Goal: Transaction & Acquisition: Purchase product/service

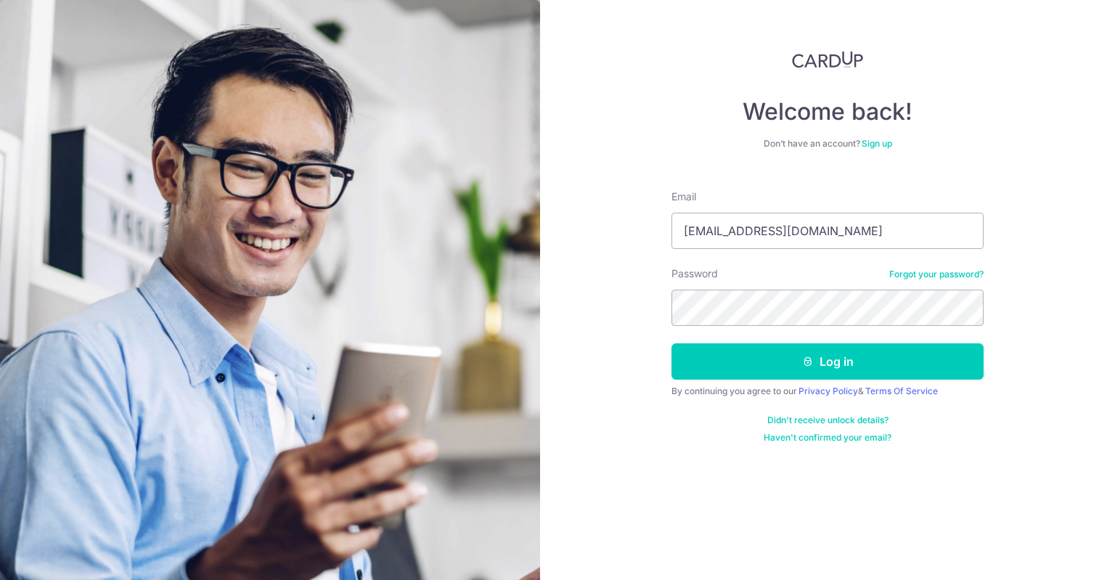
click at [671, 343] on button "Log in" at bounding box center [827, 361] width 312 height 36
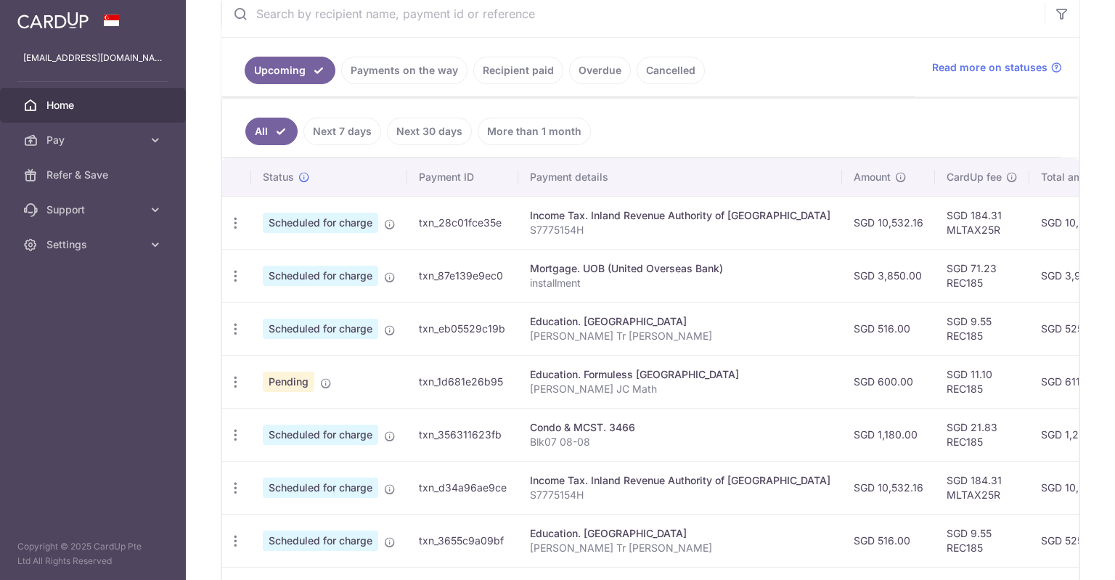
scroll to position [73, 0]
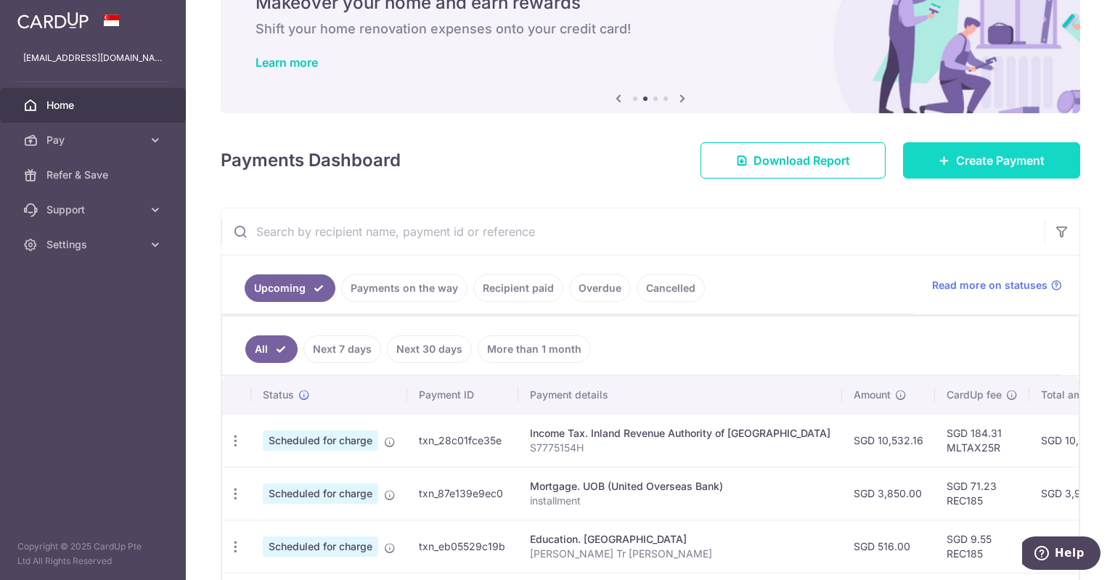
click at [1007, 160] on span "Create Payment" at bounding box center [1000, 160] width 89 height 17
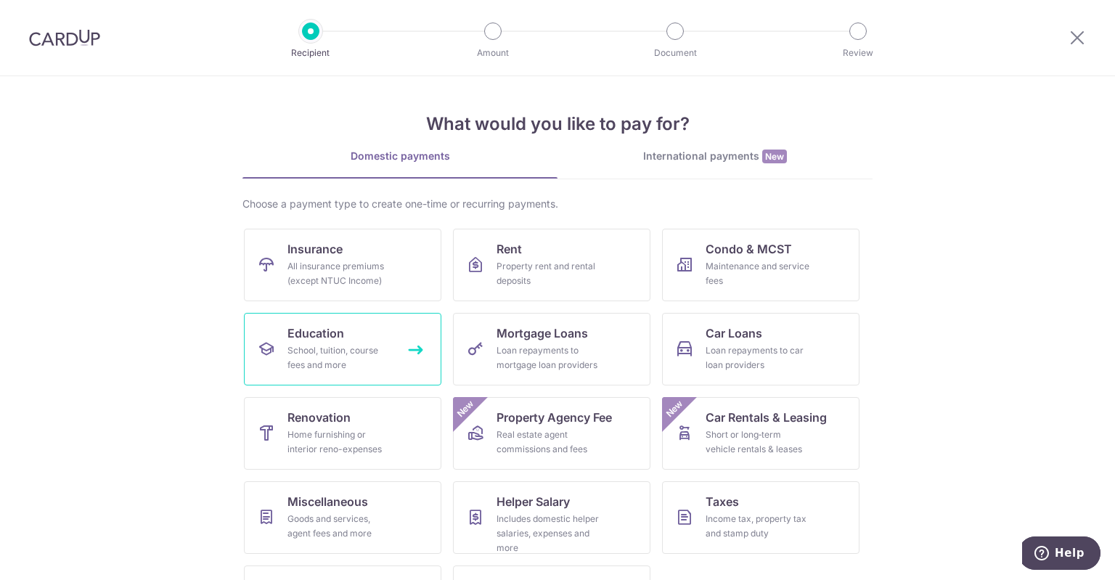
click at [355, 352] on div "School, tuition, course fees and more" at bounding box center [339, 357] width 104 height 29
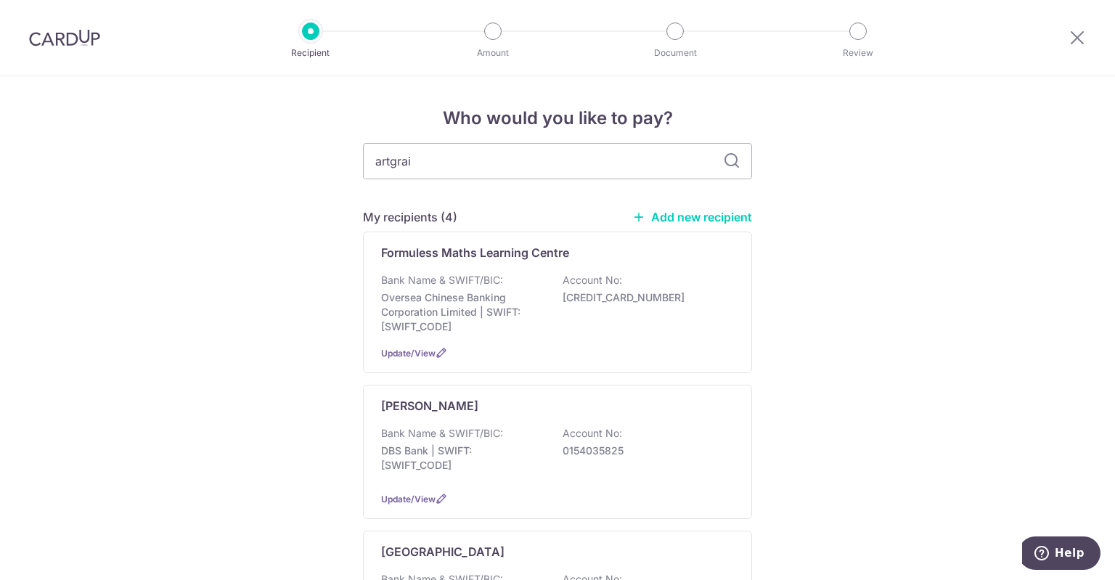
type input "artgrain"
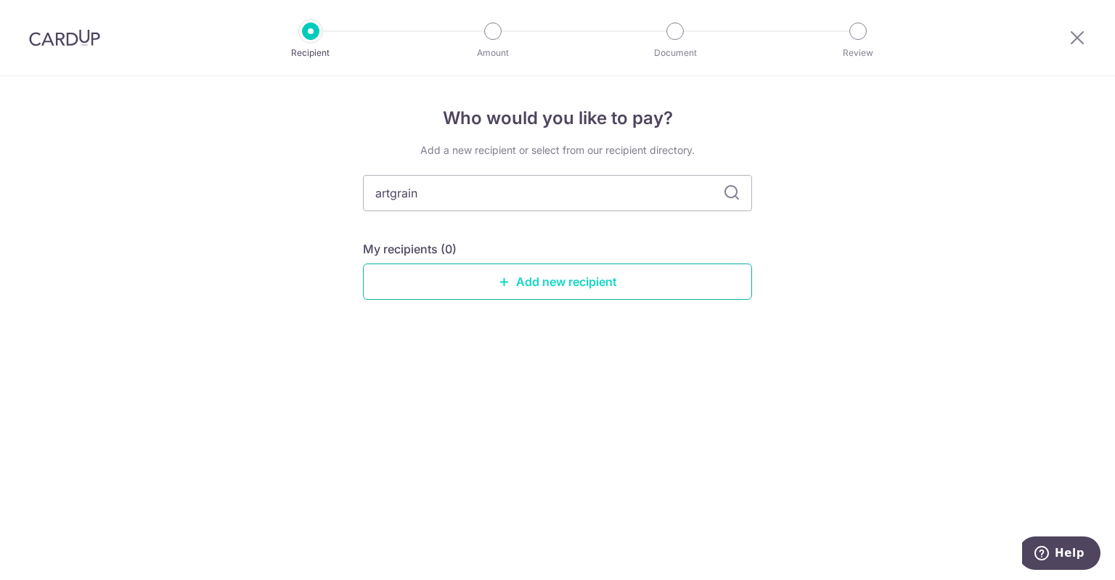
click at [560, 286] on link "Add new recipient" at bounding box center [557, 281] width 389 height 36
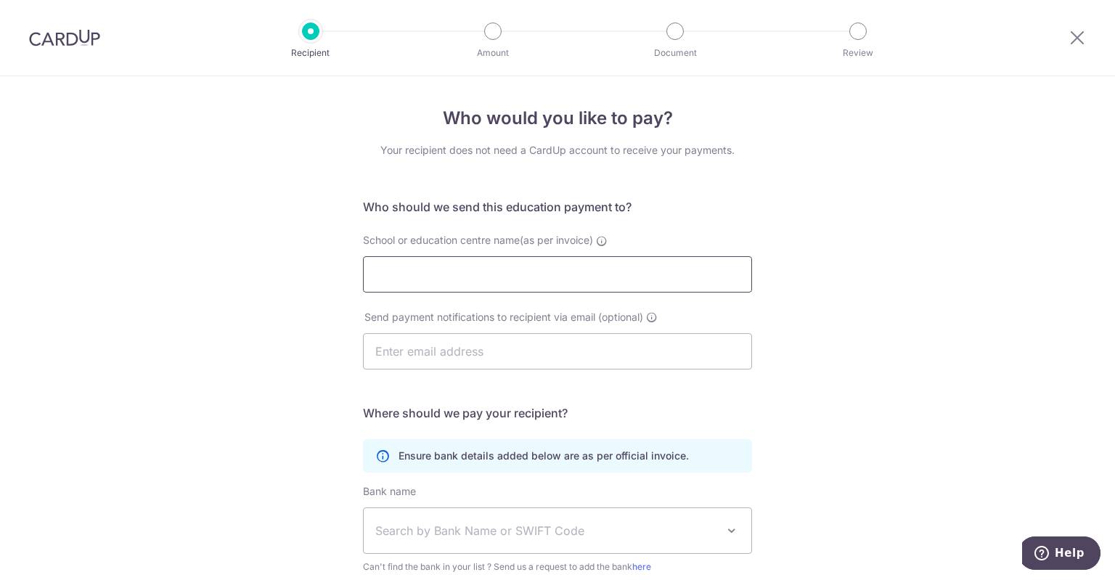
click at [558, 278] on input "School or education centre name(as per invoice)" at bounding box center [557, 274] width 389 height 36
type input "ArtGrain"
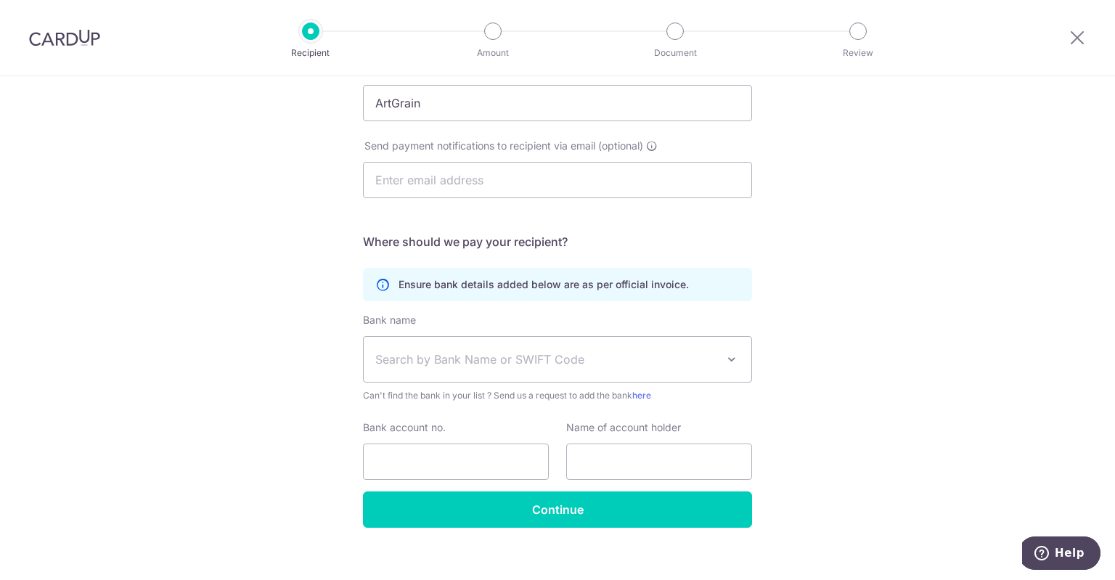
scroll to position [186, 0]
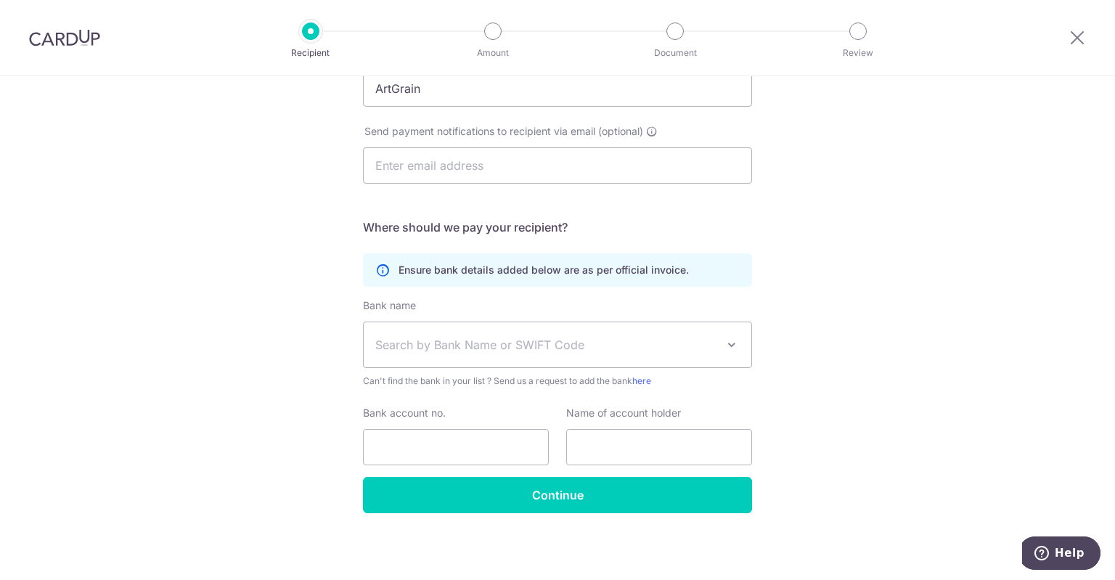
click at [505, 343] on span "Search by Bank Name or SWIFT Code" at bounding box center [545, 344] width 341 height 17
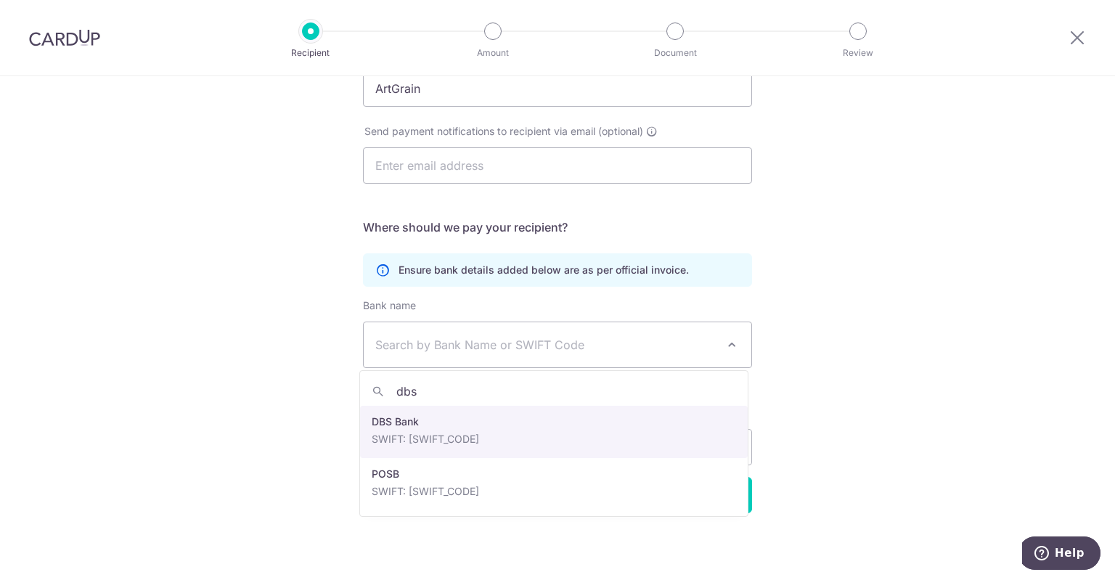
type input "dbs"
select select "6"
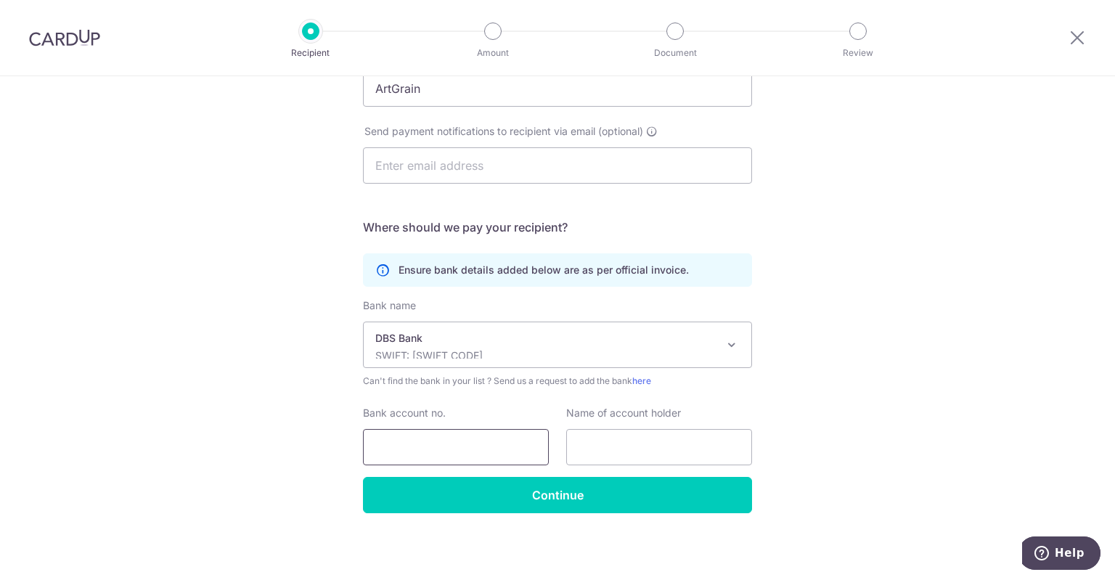
click at [451, 444] on input "Bank account no." at bounding box center [456, 447] width 186 height 36
paste input "014-904761-6"
click at [442, 444] on input "014-904761-6" at bounding box center [456, 447] width 186 height 36
type input "0149047616"
click at [687, 438] on input "text" at bounding box center [659, 447] width 186 height 36
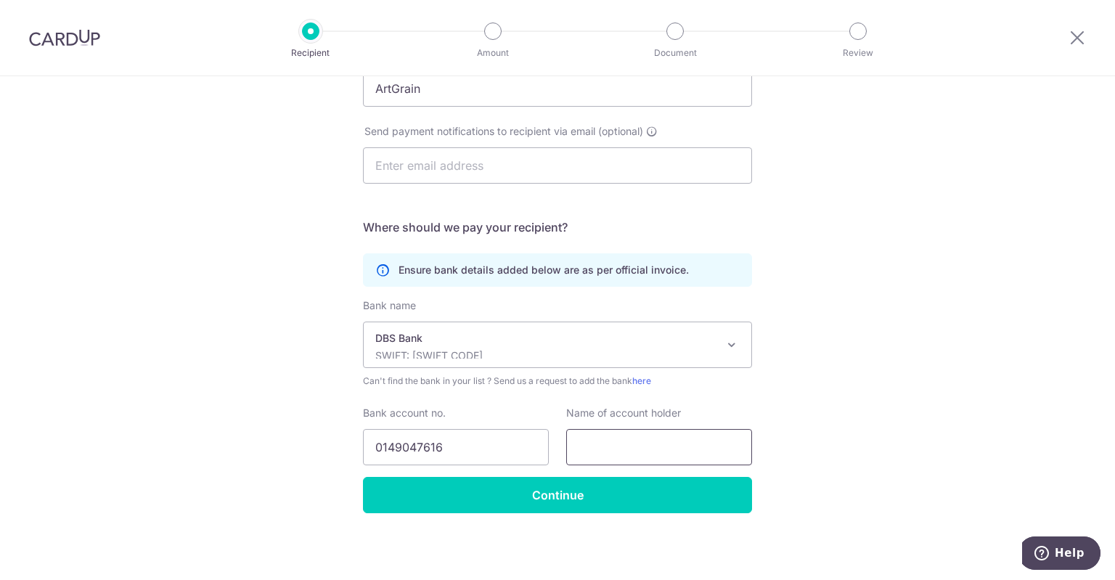
paste input "Artgrain Pte Ltd"
drag, startPoint x: 670, startPoint y: 446, endPoint x: 618, endPoint y: 455, distance: 52.3
click at [618, 455] on input "Artgrain Pte Ltd" at bounding box center [659, 447] width 186 height 36
type input "Artgrain"
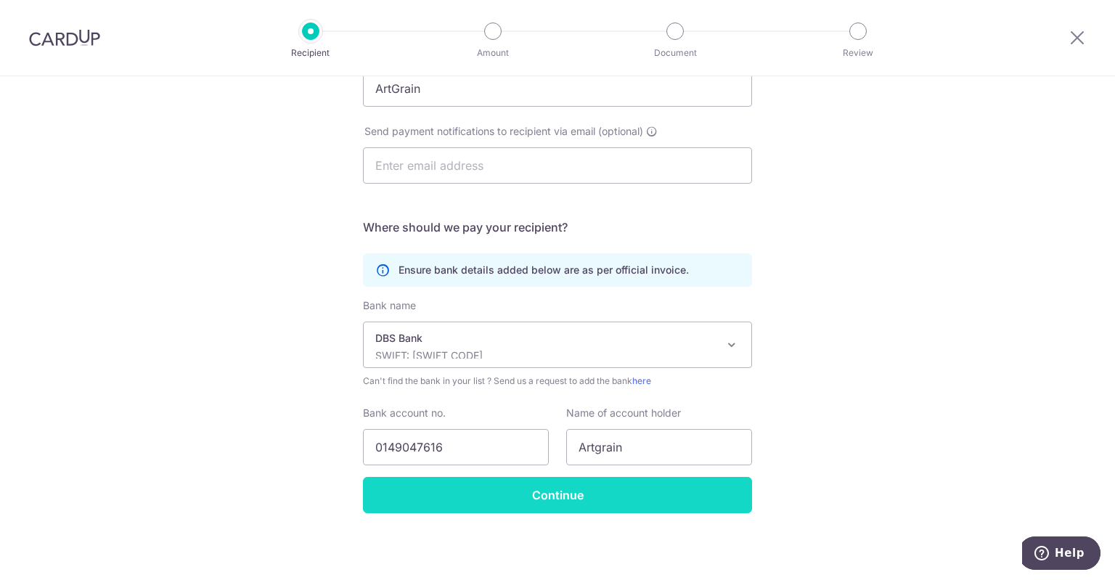
click at [569, 493] on input "Continue" at bounding box center [557, 495] width 389 height 36
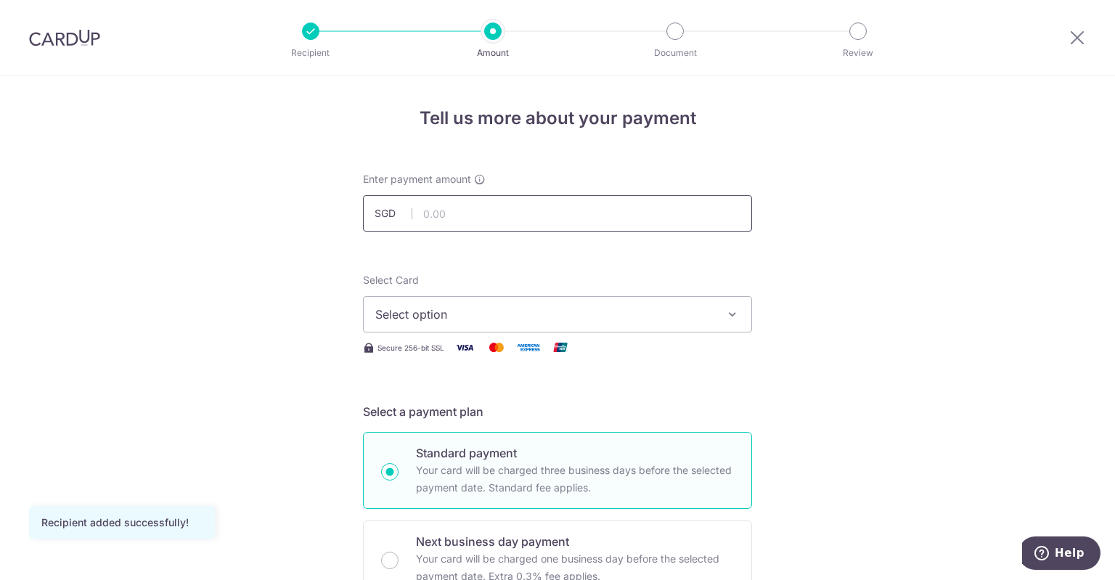
click at [528, 217] on input "text" at bounding box center [557, 213] width 389 height 36
type input "550.00"
click at [626, 306] on span "Select option" at bounding box center [544, 314] width 338 height 17
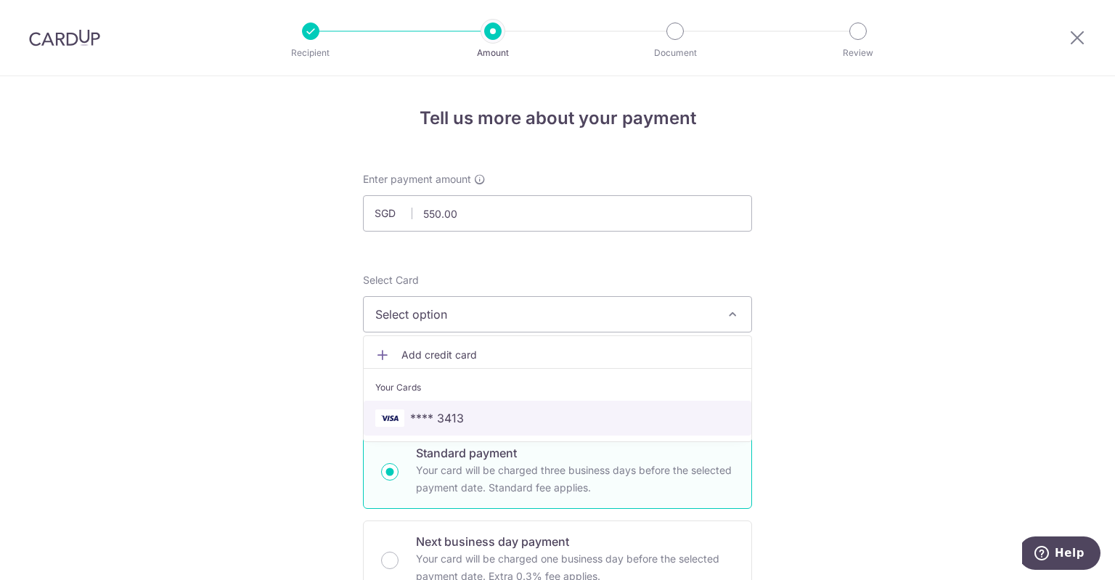
click at [448, 420] on span "**** 3413" at bounding box center [437, 417] width 54 height 17
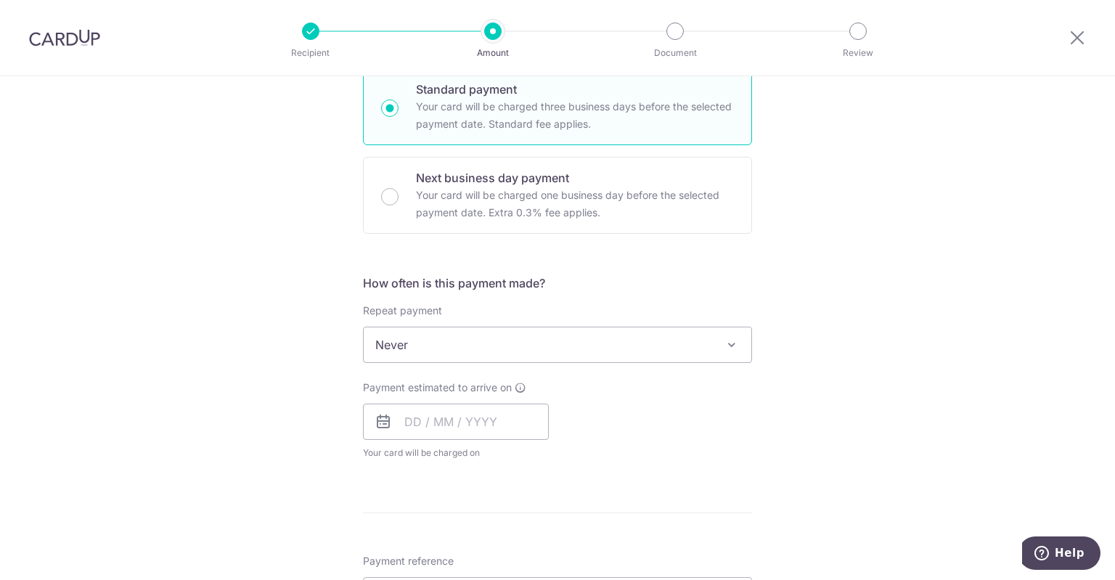
scroll to position [508, 0]
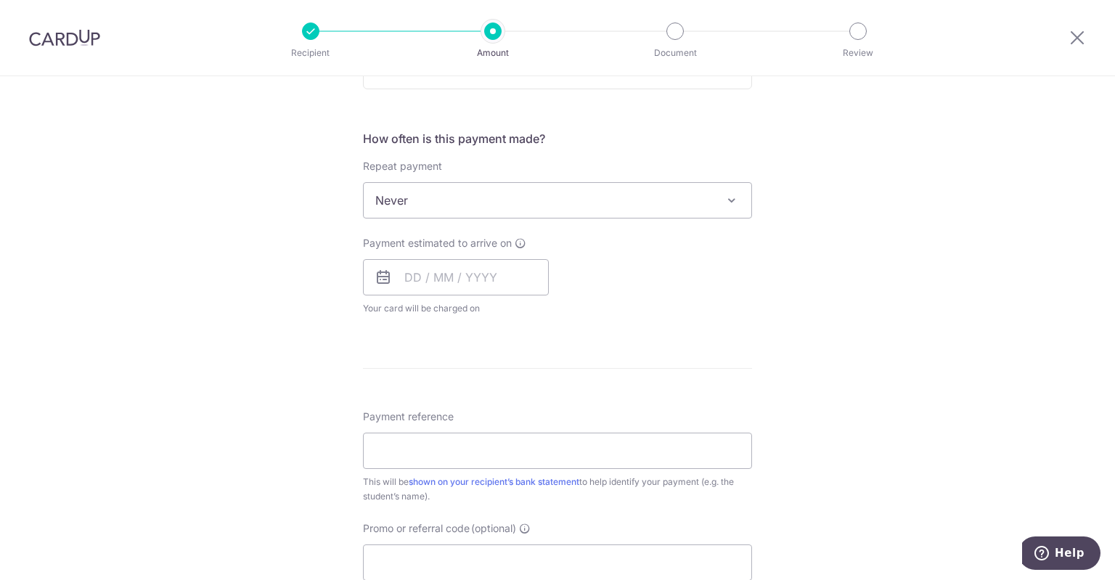
click at [589, 210] on span "Never" at bounding box center [558, 200] width 388 height 35
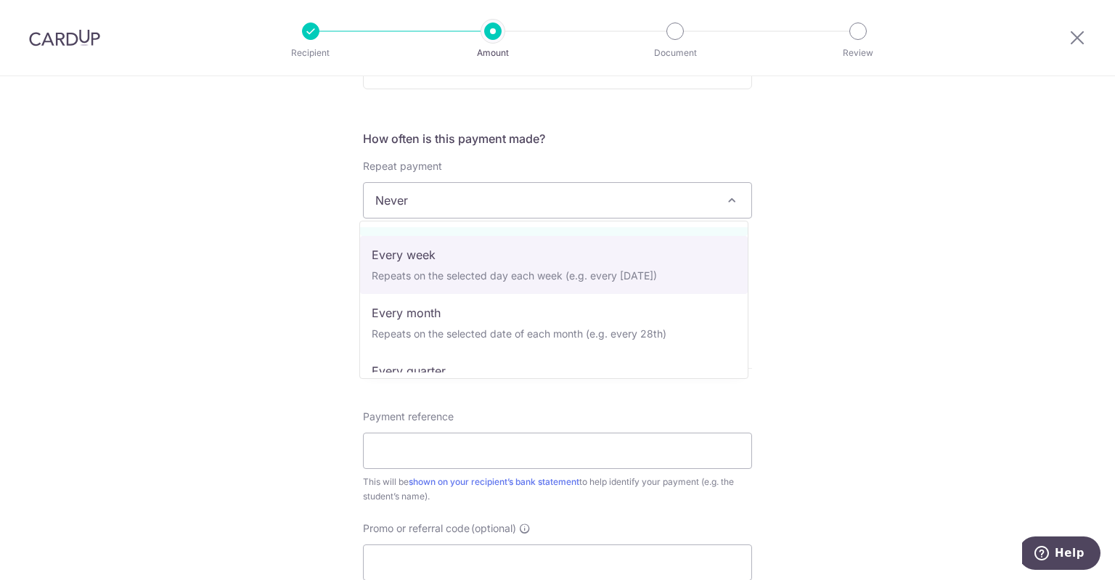
scroll to position [73, 0]
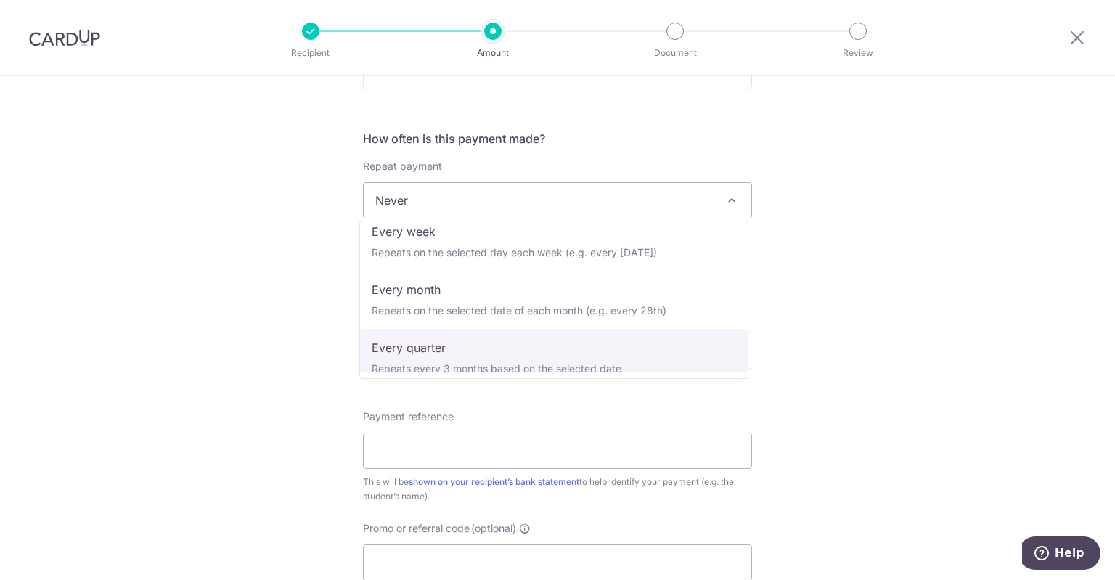
select select "4"
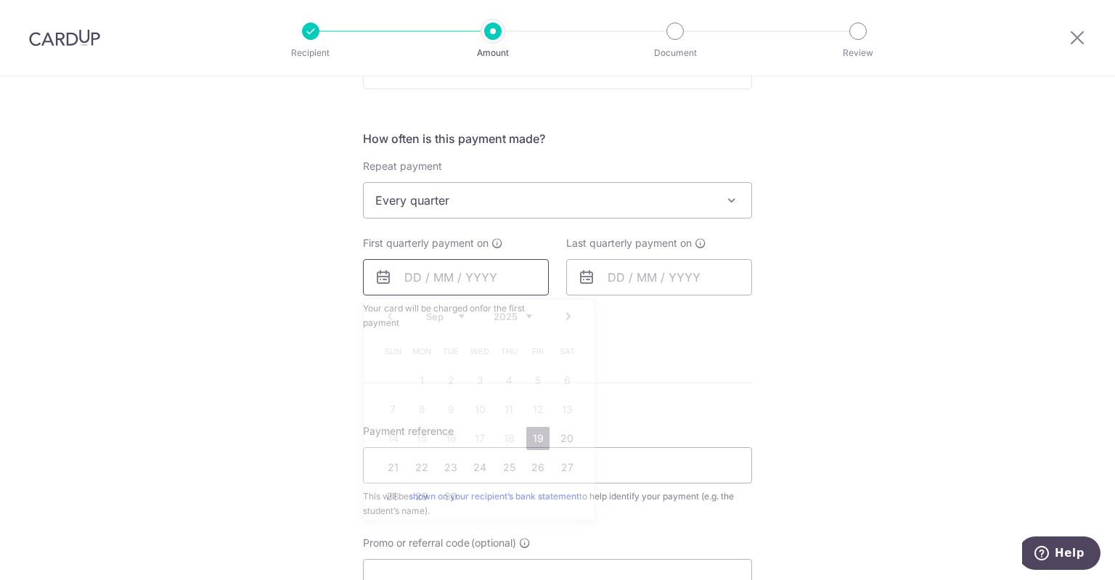
click at [489, 275] on input "text" at bounding box center [456, 277] width 186 height 36
click at [528, 438] on link "19" at bounding box center [537, 438] width 23 height 23
type input "19/09/2025"
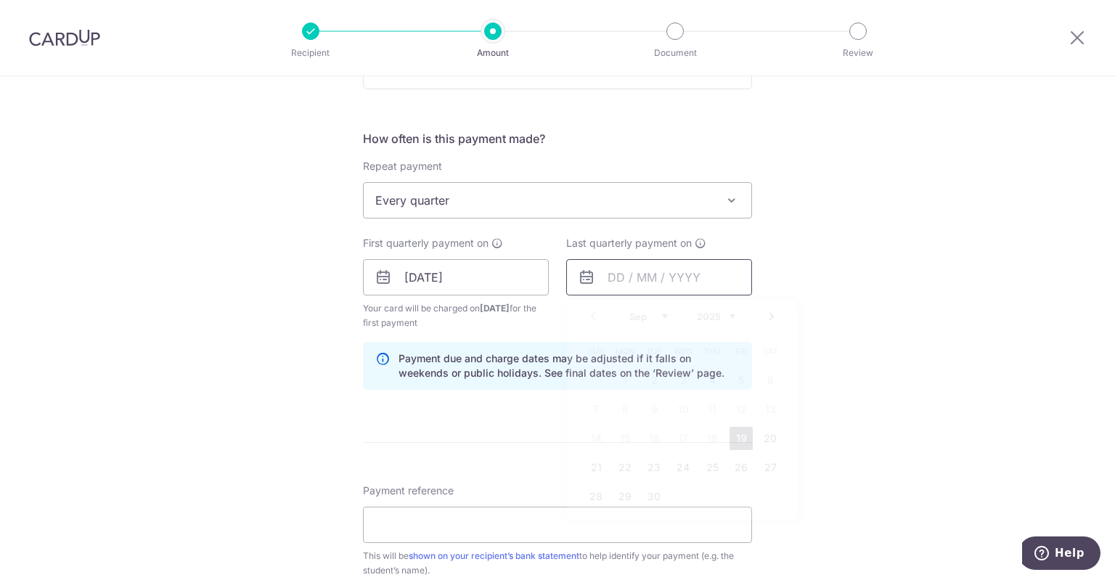
click at [705, 282] on input "text" at bounding box center [659, 277] width 186 height 36
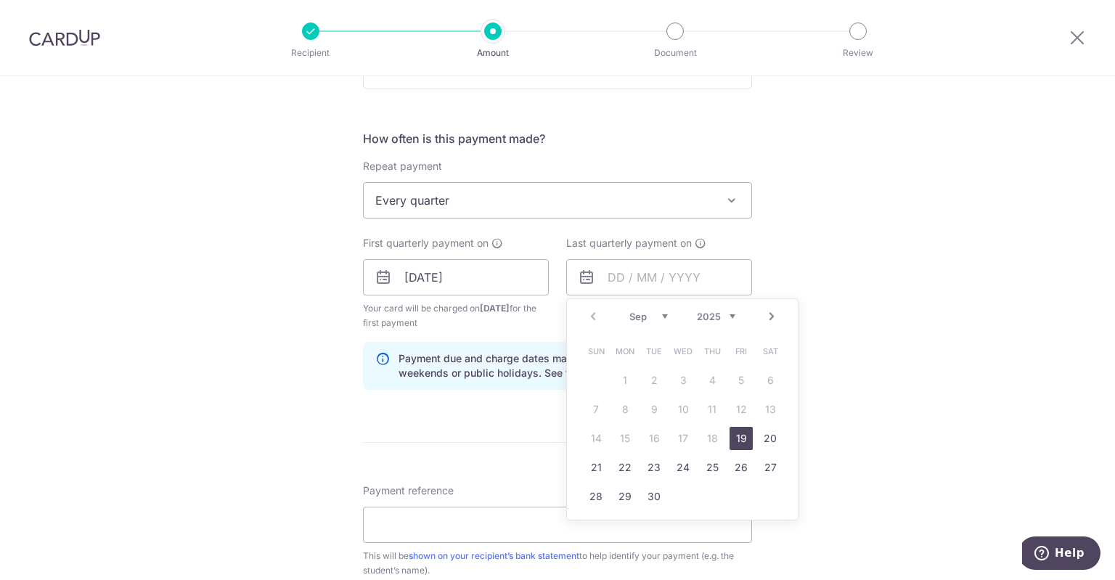
click at [766, 319] on link "Next" at bounding box center [771, 316] width 17 height 17
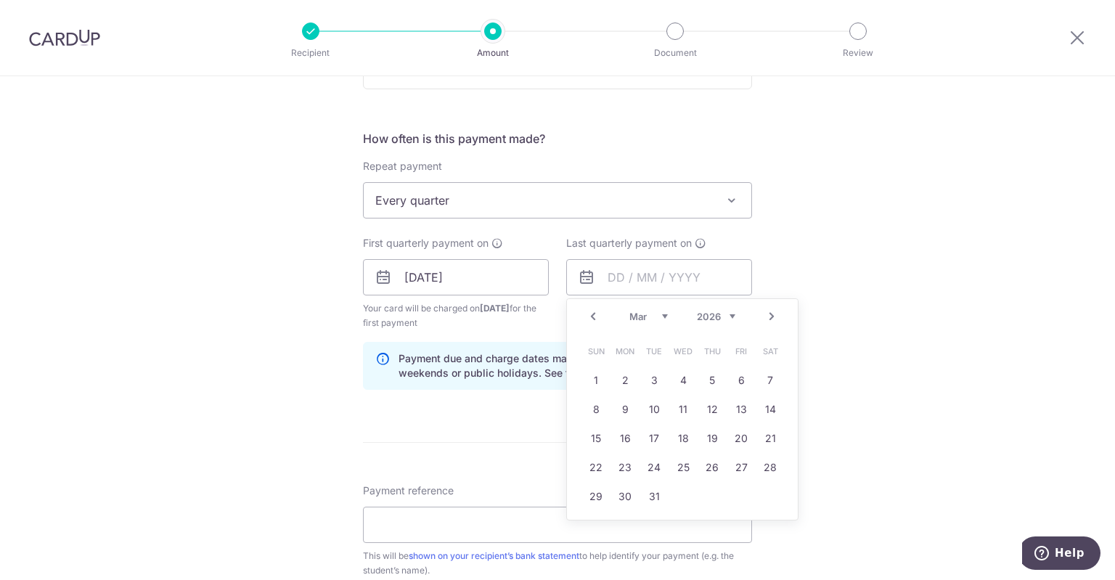
click at [766, 319] on link "Next" at bounding box center [771, 316] width 17 height 17
click at [761, 440] on link "15" at bounding box center [769, 438] width 23 height 23
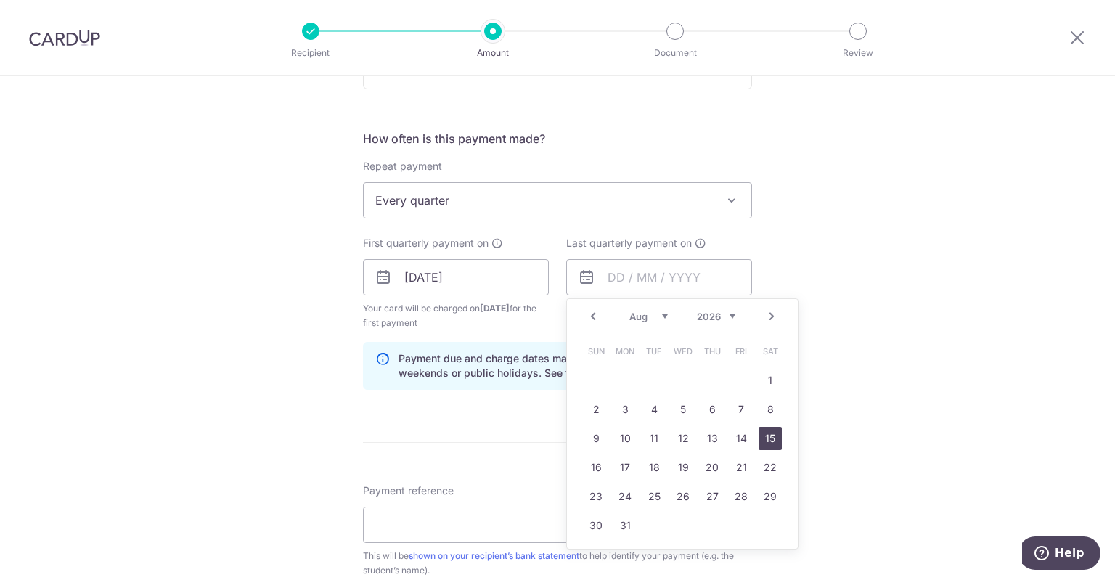
type input "15/08/2026"
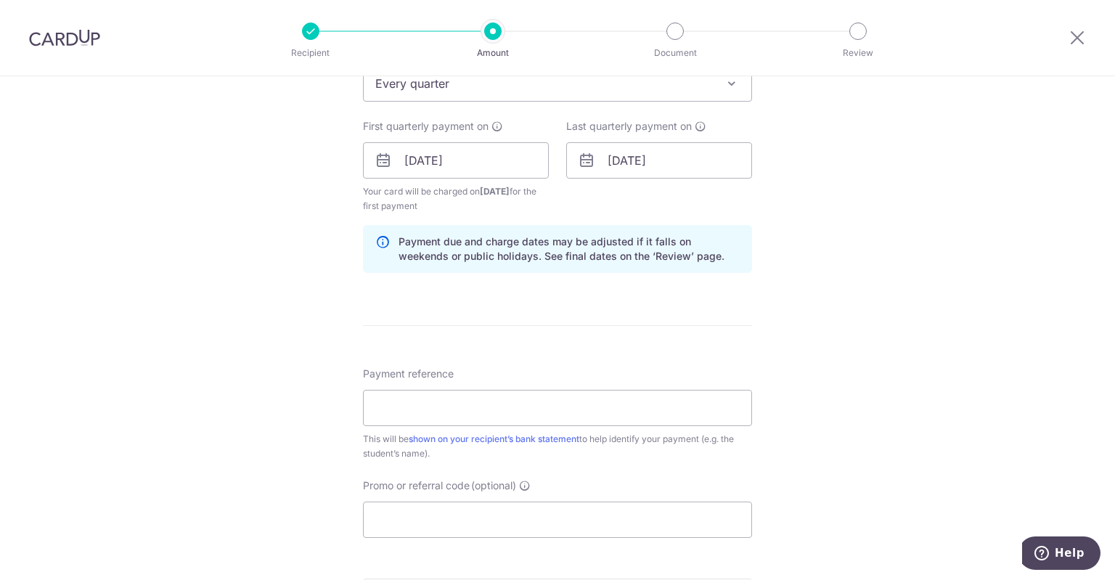
scroll to position [653, 0]
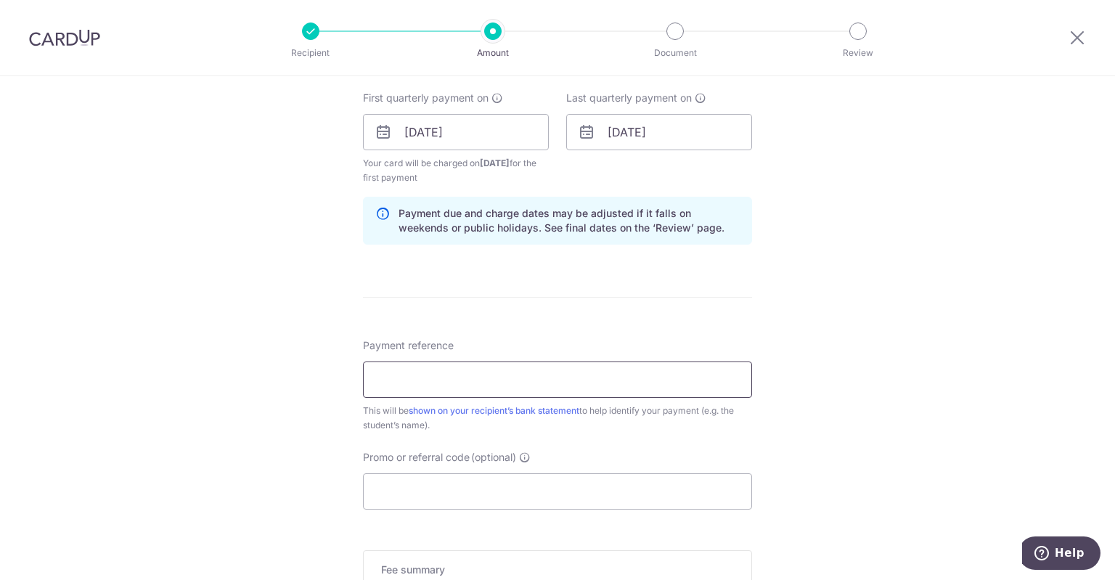
click at [466, 365] on input "Payment reference" at bounding box center [557, 379] width 389 height 36
paste input "TM 2275"
type input "TM 2275 Clara Zhou"
click at [270, 444] on div "Tell us more about your payment Enter payment amount SGD 550.00 550.00 Recipien…" at bounding box center [557, 116] width 1115 height 1387
click at [501, 495] on input "Promo or referral code (optional)" at bounding box center [557, 491] width 389 height 36
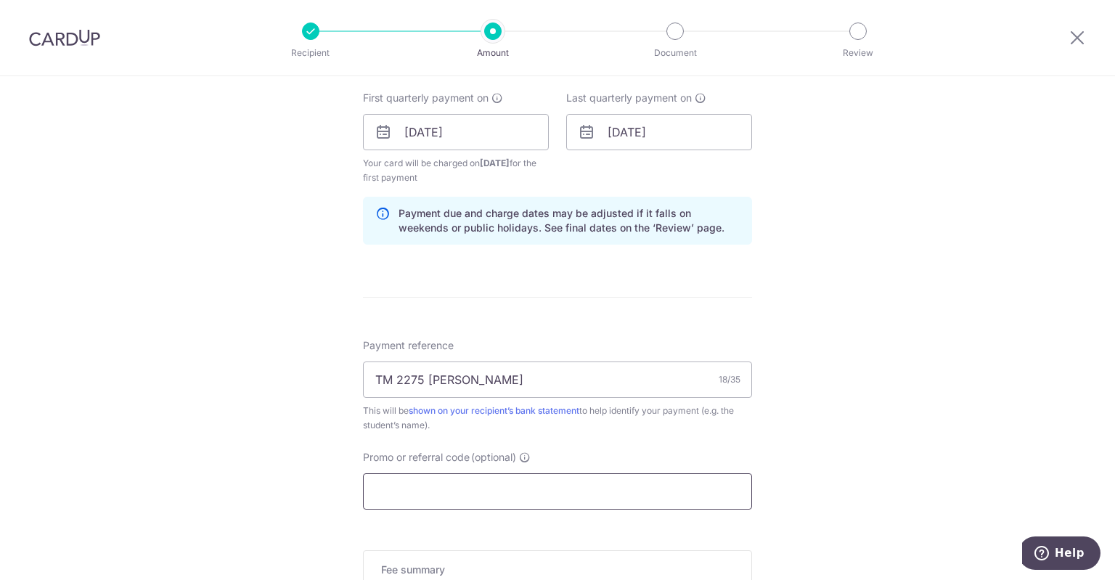
paste input "MILELION"
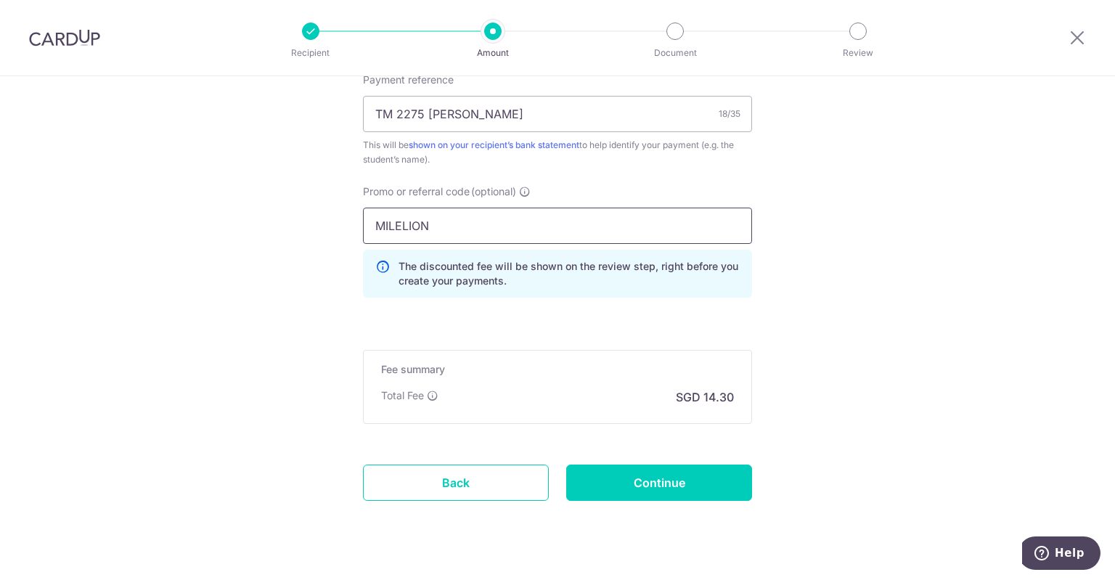
scroll to position [943, 0]
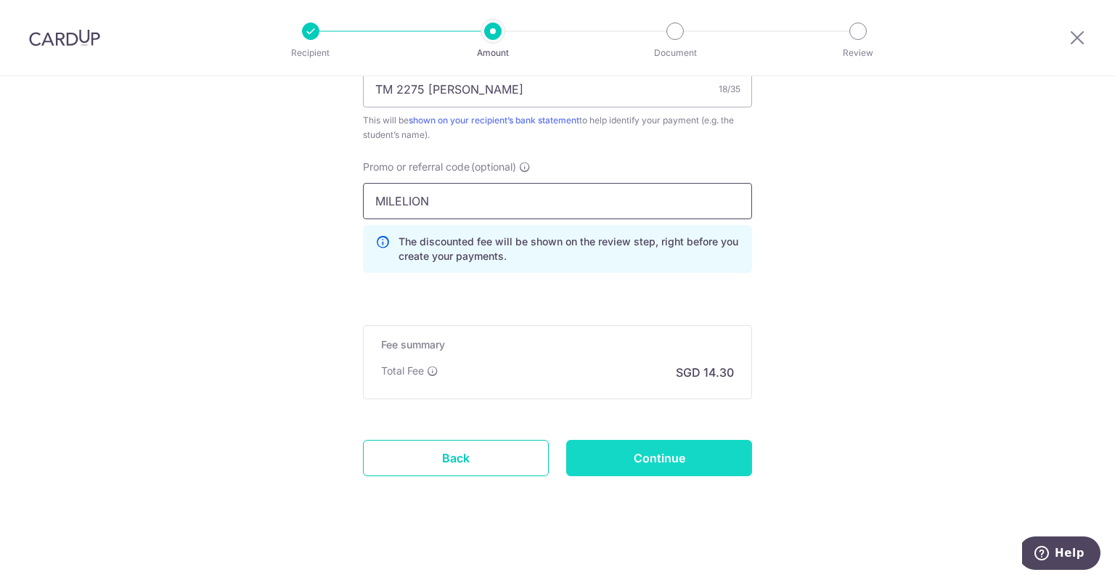
type input "MILELION"
click at [665, 461] on input "Continue" at bounding box center [659, 458] width 186 height 36
type input "Create Schedule"
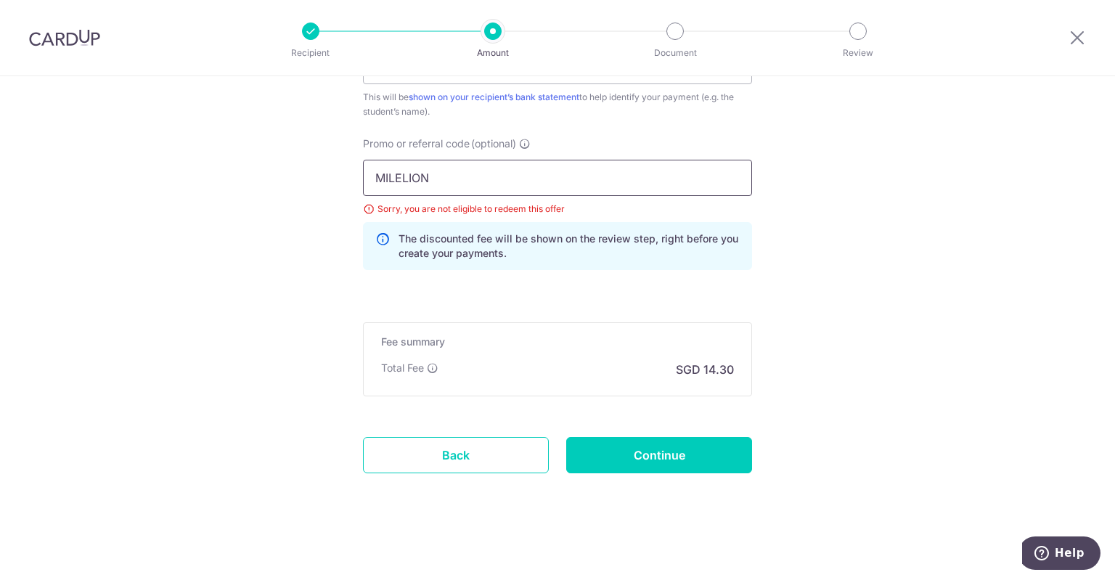
click at [407, 179] on input "MILELION" at bounding box center [557, 178] width 389 height 36
paste input "REC185"
type input "REC185"
click at [674, 440] on input "Continue" at bounding box center [659, 455] width 186 height 36
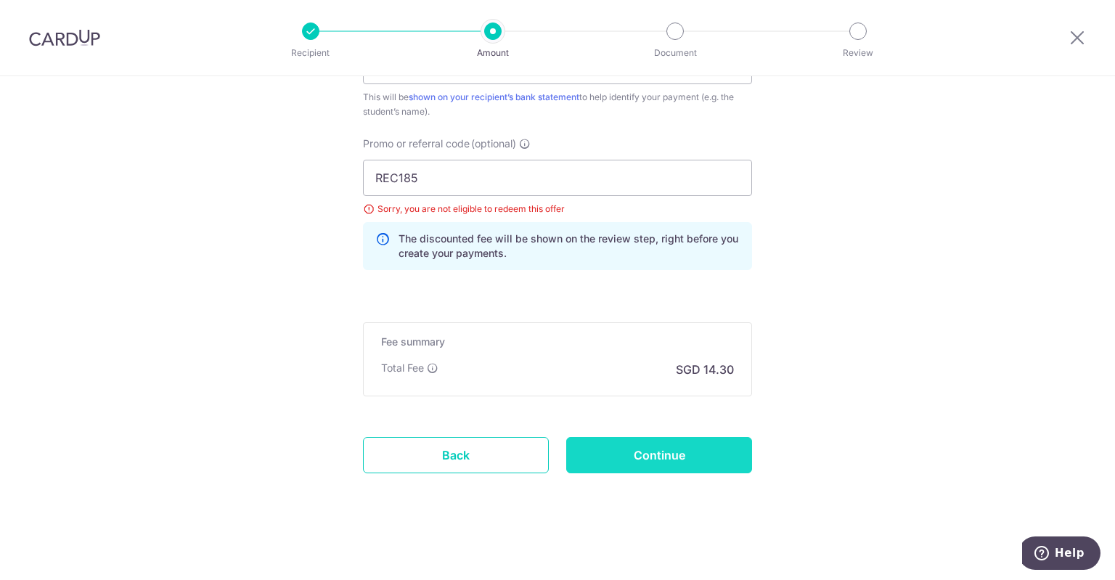
type input "Update Schedule"
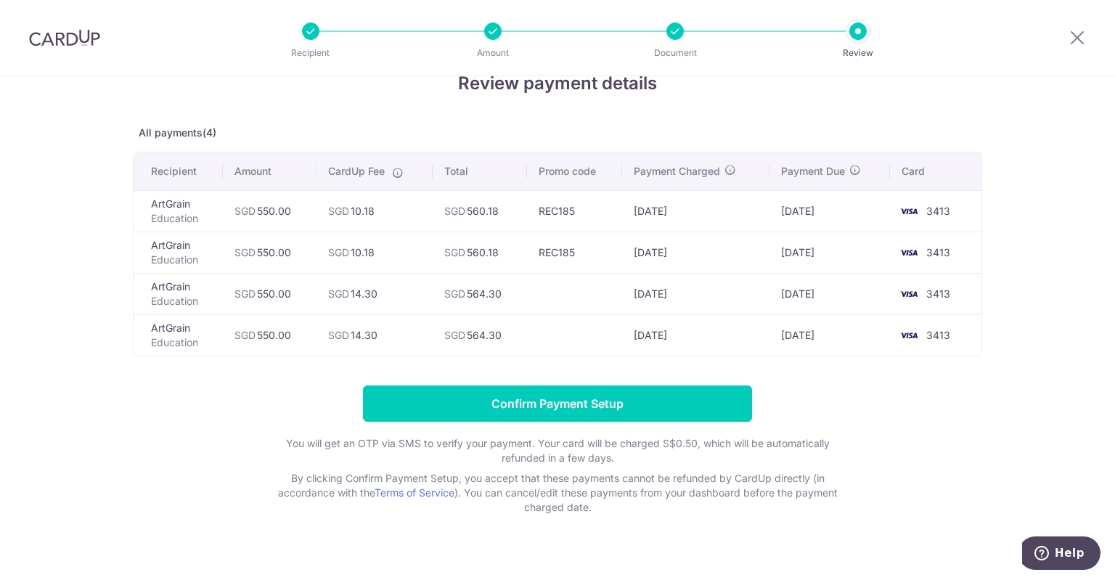
scroll to position [54, 0]
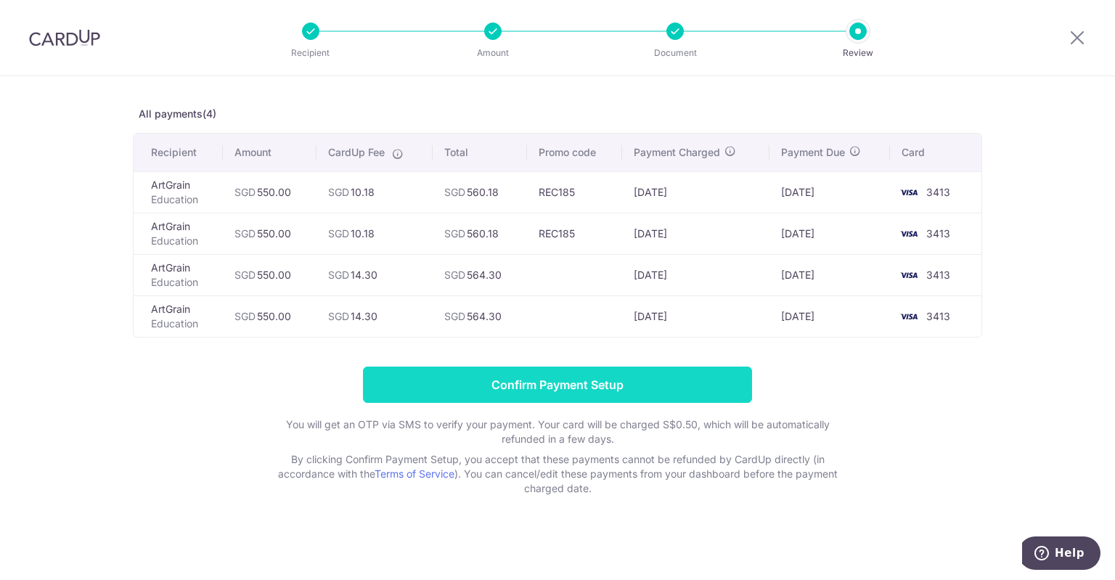
click at [589, 377] on input "Confirm Payment Setup" at bounding box center [557, 384] width 389 height 36
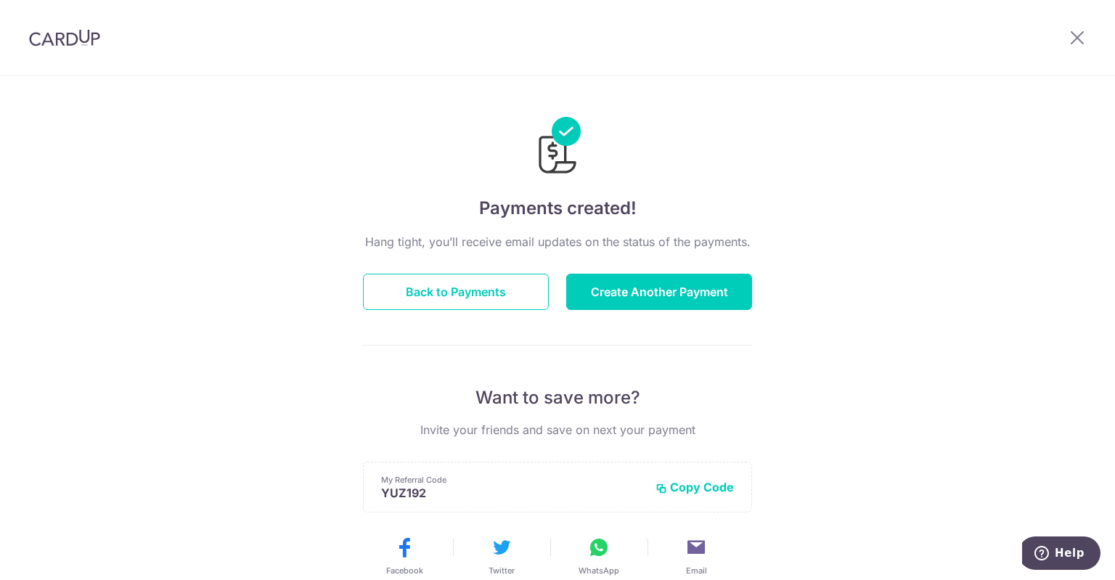
click at [911, 316] on div "Payments created! Hang tight, you’ll receive email updates on the status of the…" at bounding box center [557, 463] width 1115 height 775
